Goal: Navigation & Orientation: Find specific page/section

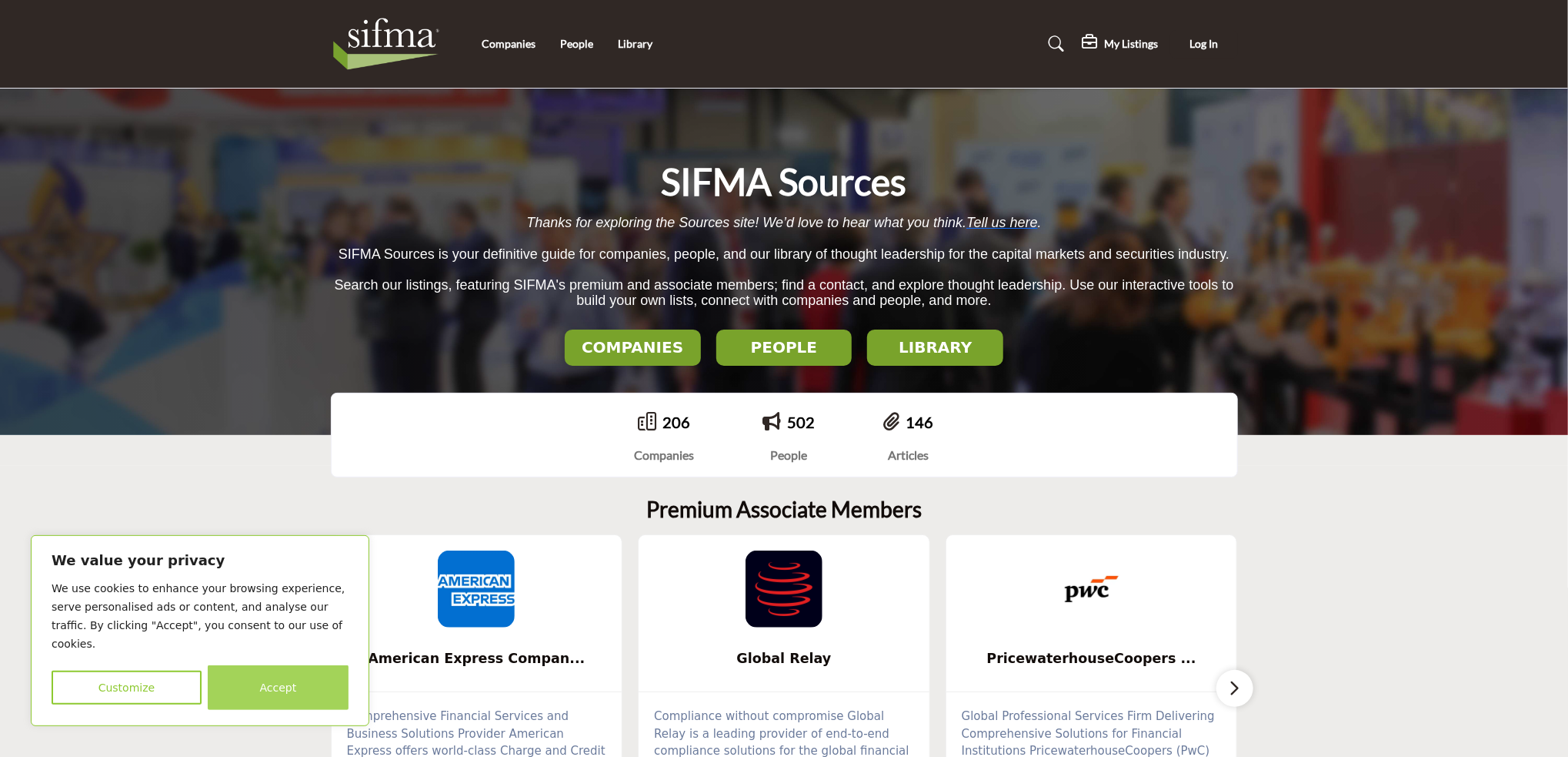
click at [252, 676] on button "Accept" at bounding box center [277, 687] width 140 height 45
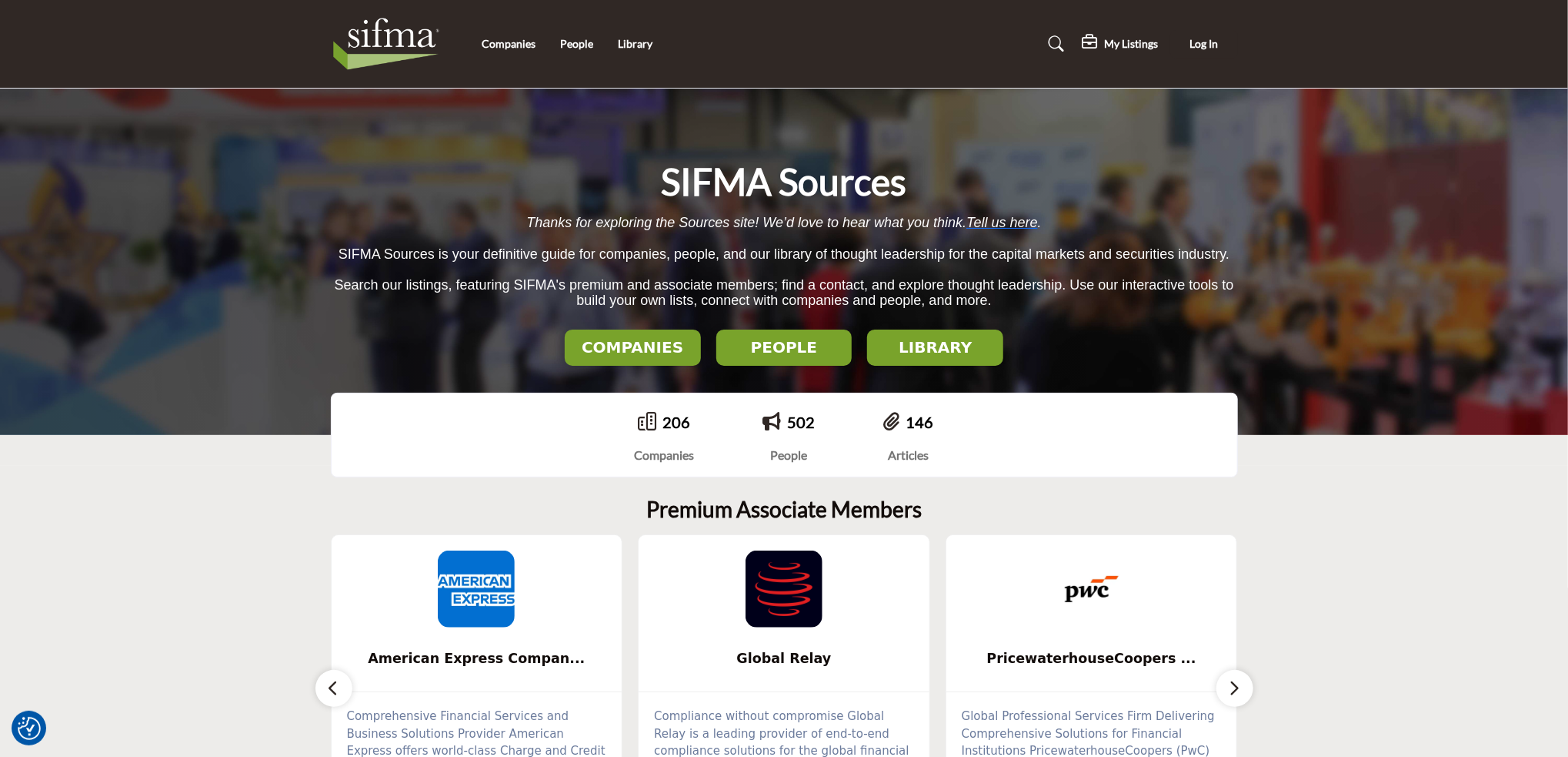
click at [973, 336] on button "LIBRARY" at bounding box center [935, 347] width 136 height 36
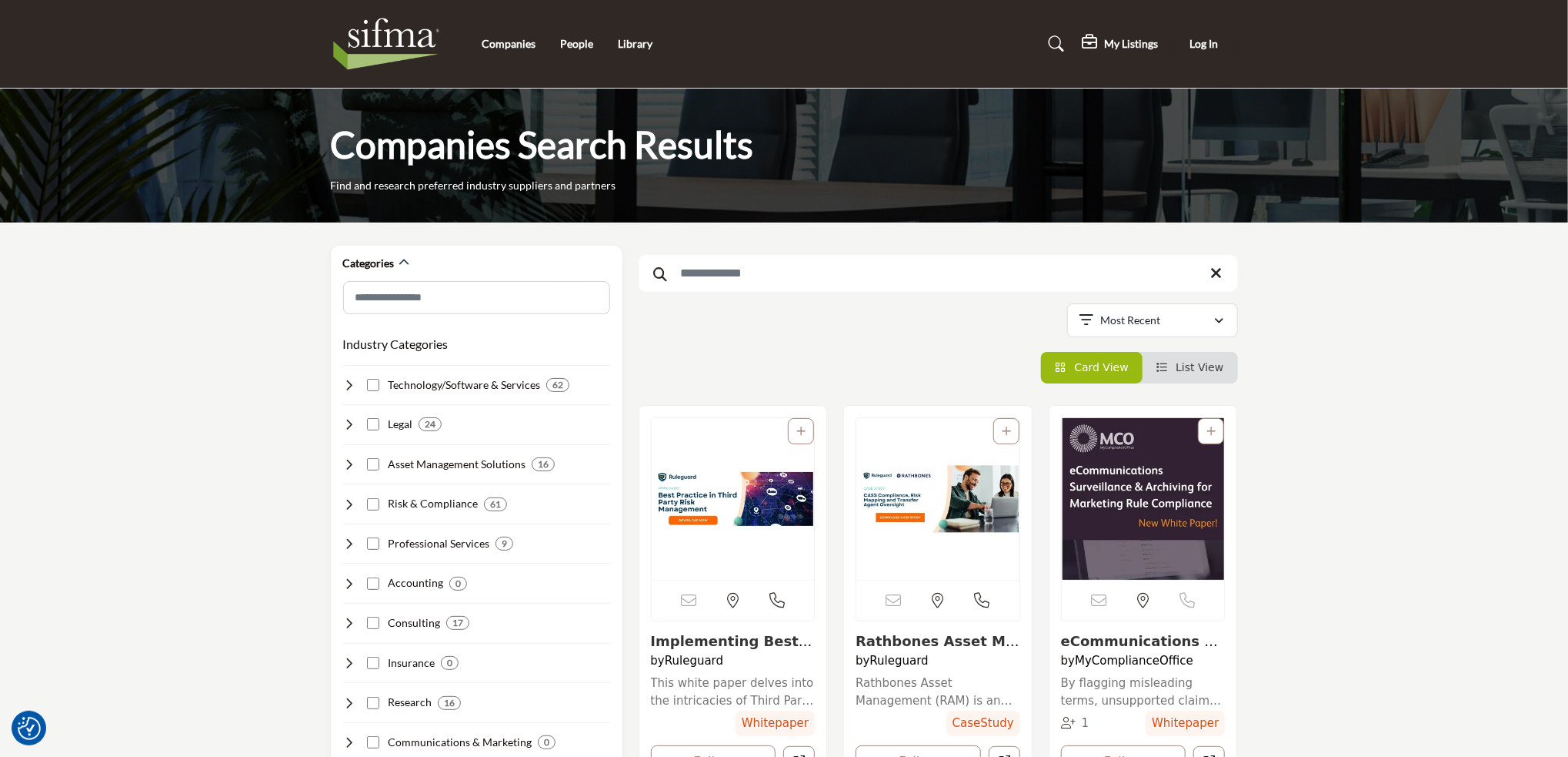
click at [366, 34] on img at bounding box center [390, 44] width 120 height 62
